Goal: Transaction & Acquisition: Purchase product/service

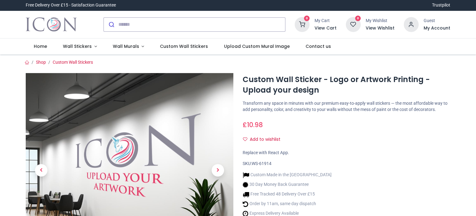
scroll to position [31, 0]
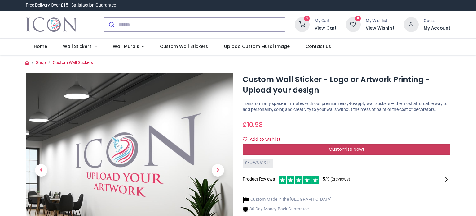
click at [340, 150] on span "Customise Now!" at bounding box center [346, 149] width 35 height 6
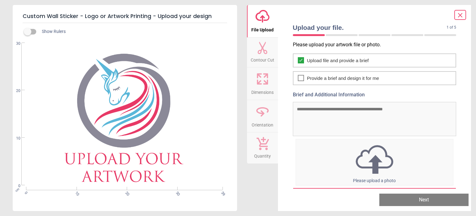
click at [265, 16] on icon "upload-cloud-line" at bounding box center [262, 16] width 15 height 15
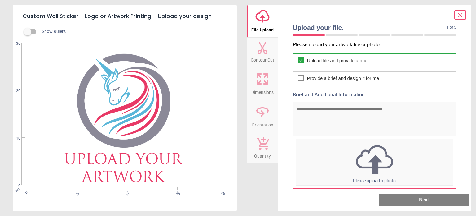
click at [341, 60] on span "Upload file and provide a brief" at bounding box center [338, 60] width 62 height 7
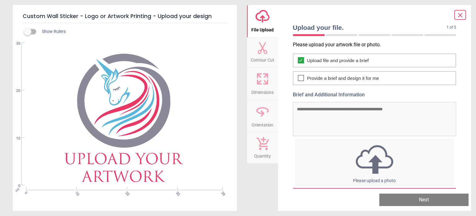
click at [370, 162] on img at bounding box center [375, 159] width 158 height 32
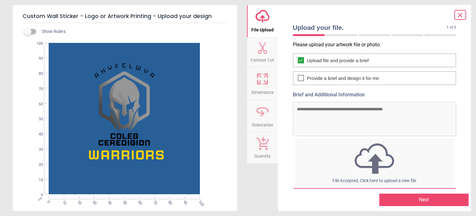
click at [426, 202] on button "Next" at bounding box center [424, 199] width 89 height 12
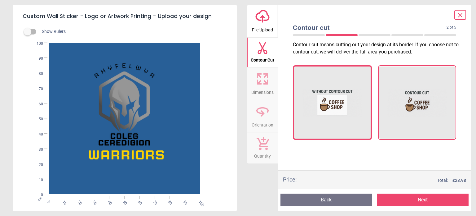
click at [422, 111] on img at bounding box center [417, 102] width 60 height 62
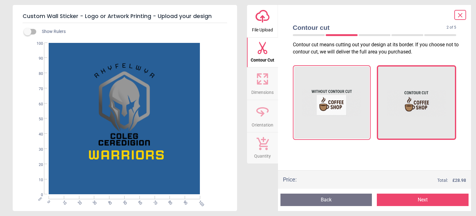
click at [342, 116] on img at bounding box center [332, 102] width 60 height 62
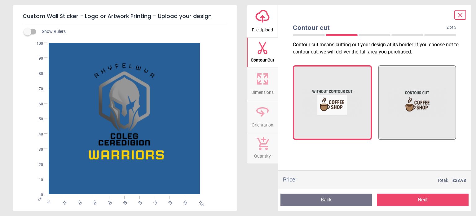
click at [427, 199] on button "Next" at bounding box center [423, 199] width 92 height 12
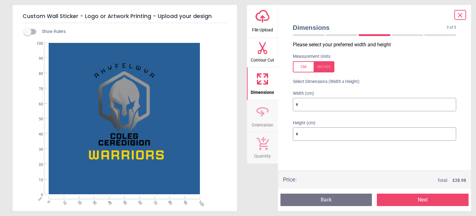
click at [423, 197] on button "Next" at bounding box center [423, 199] width 92 height 12
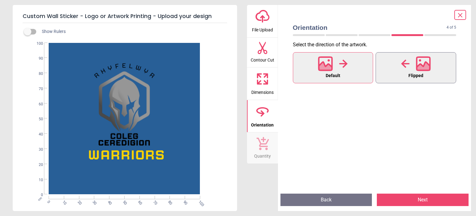
click at [421, 67] on icon at bounding box center [423, 67] width 13 height 11
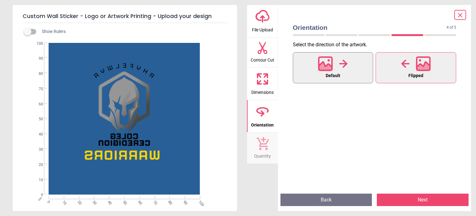
click at [317, 61] on button "Default" at bounding box center [333, 67] width 81 height 31
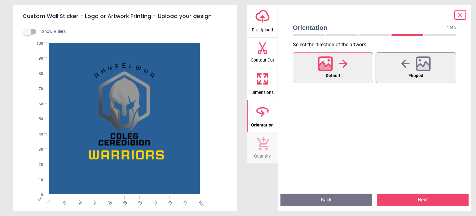
click at [424, 200] on button "Next" at bounding box center [423, 199] width 92 height 12
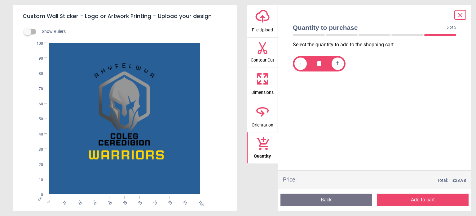
click at [418, 199] on button "Add to cart" at bounding box center [423, 199] width 92 height 12
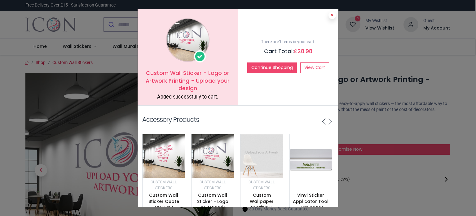
click at [334, 16] on button at bounding box center [332, 14] width 7 height 7
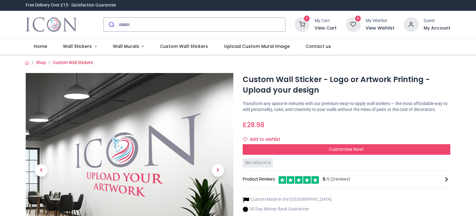
scroll to position [62, 0]
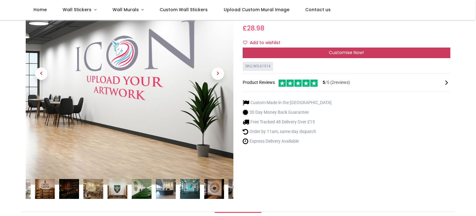
click at [308, 54] on div "Customise Now!" at bounding box center [347, 52] width 208 height 11
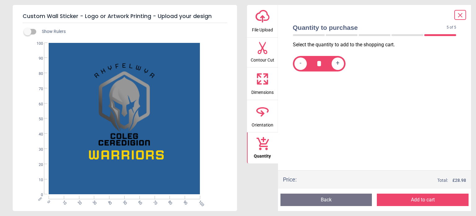
click at [261, 12] on icon at bounding box center [263, 15] width 14 height 11
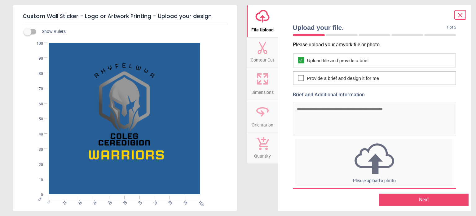
click at [367, 158] on img at bounding box center [375, 158] width 158 height 34
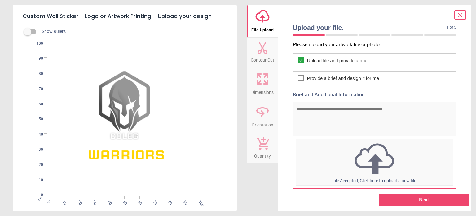
click at [411, 203] on button "Next" at bounding box center [424, 199] width 89 height 12
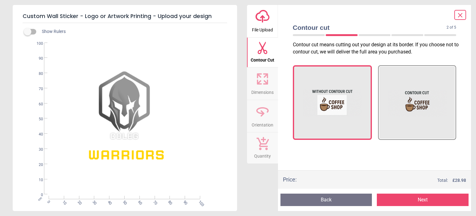
click at [419, 201] on button "Next" at bounding box center [423, 199] width 92 height 12
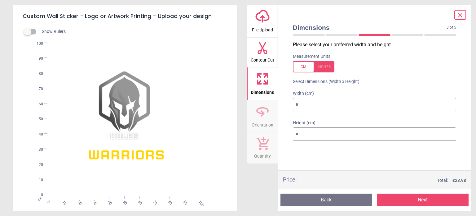
click at [419, 201] on button "Next" at bounding box center [423, 199] width 92 height 12
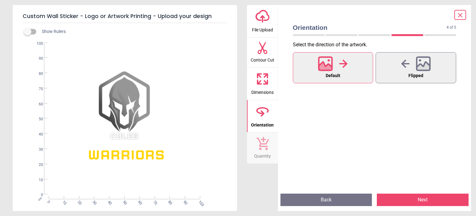
click at [423, 198] on button "Next" at bounding box center [423, 199] width 92 height 12
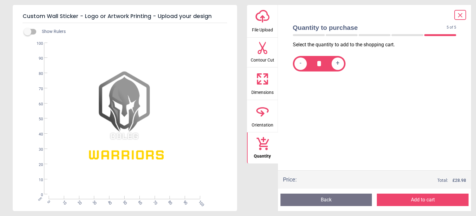
click at [423, 202] on button "Add to cart" at bounding box center [423, 199] width 92 height 12
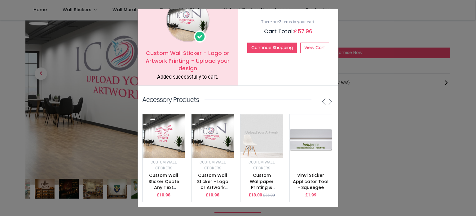
scroll to position [0, 0]
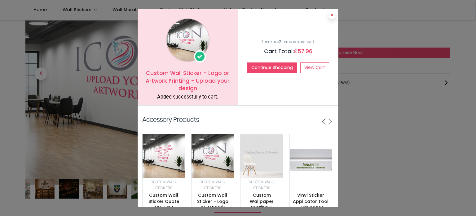
click at [331, 16] on icon at bounding box center [332, 15] width 2 height 3
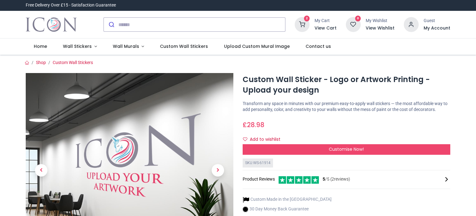
click at [306, 24] on icon at bounding box center [302, 24] width 15 height 15
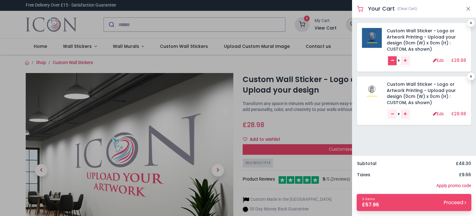
click at [393, 61] on icon "Remove one" at bounding box center [392, 61] width 3 height 4
type input "*"
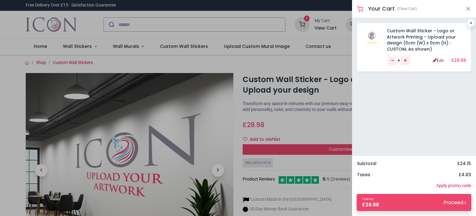
click at [439, 60] on link "Edit" at bounding box center [438, 60] width 11 height 4
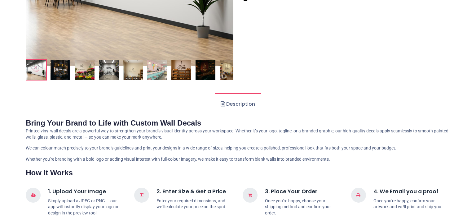
scroll to position [217, 0]
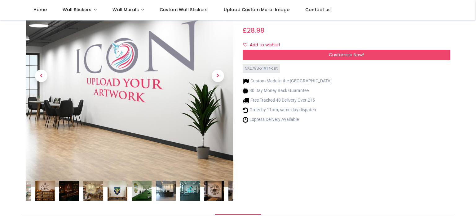
scroll to position [31, 0]
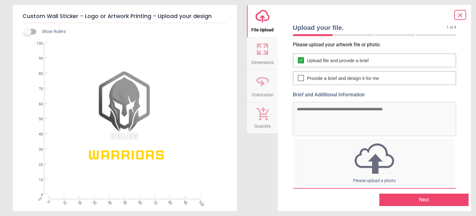
click at [419, 199] on button "Next" at bounding box center [424, 199] width 89 height 12
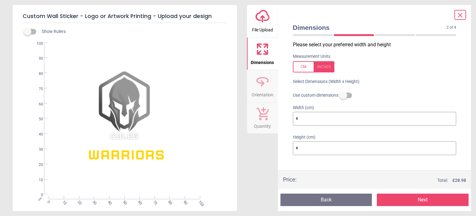
drag, startPoint x: 307, startPoint y: 118, endPoint x: 291, endPoint y: 118, distance: 16.1
click at [291, 118] on div "Width (cm) ***" at bounding box center [375, 115] width 174 height 29
type input "*"
type input "**"
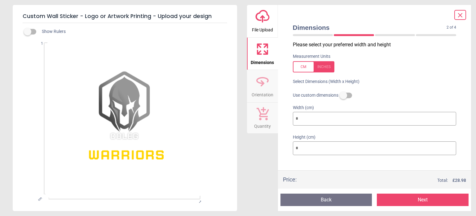
type input "**"
click at [419, 199] on button "Next" at bounding box center [423, 199] width 92 height 12
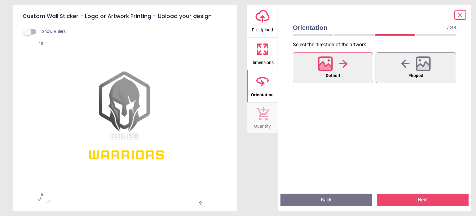
click at [422, 202] on button "Next" at bounding box center [423, 199] width 92 height 12
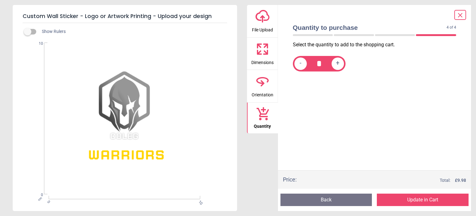
click at [422, 202] on button "Update in Cart" at bounding box center [423, 199] width 92 height 12
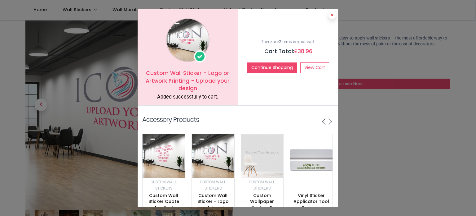
click at [332, 16] on icon at bounding box center [332, 15] width 2 height 3
